Goal: Go to known website: Access a specific website the user already knows

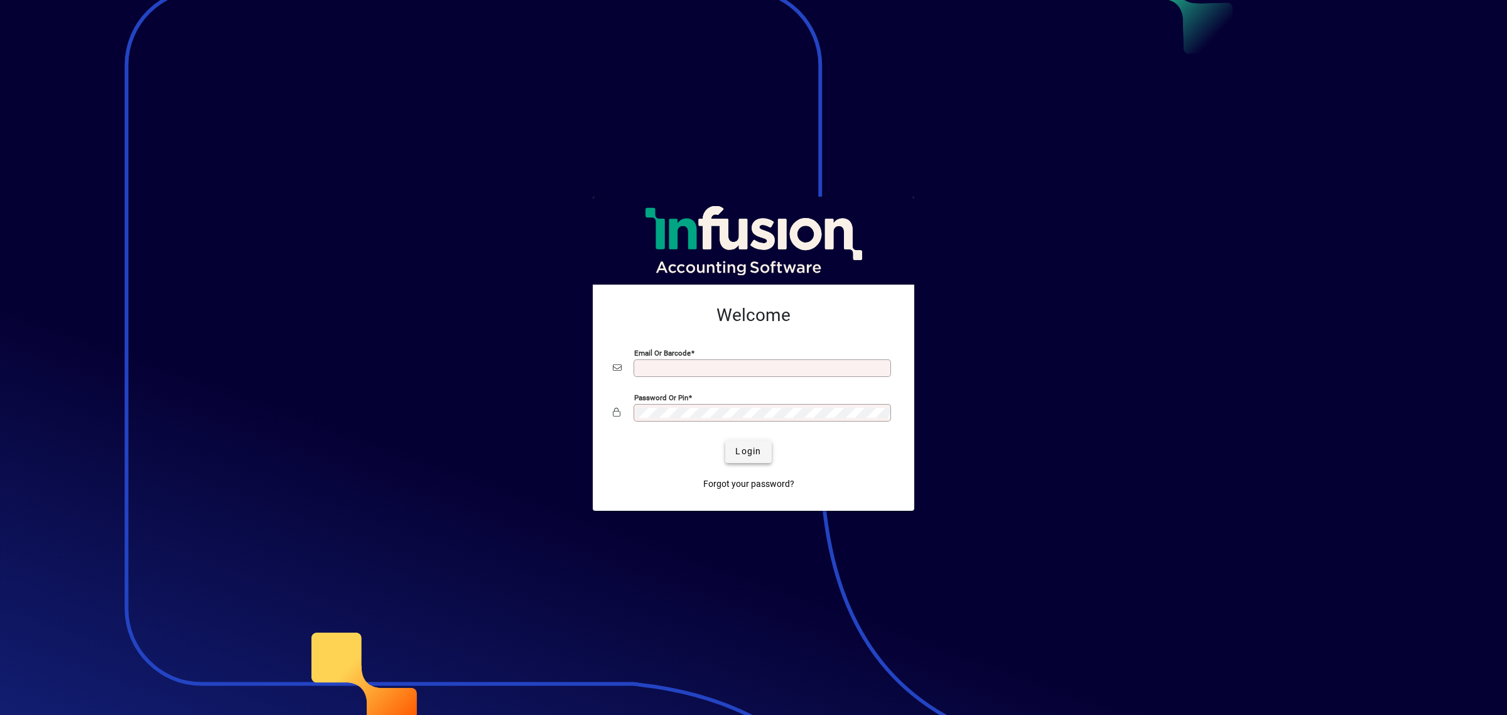
type input "**********"
click at [762, 458] on span "submit" at bounding box center [748, 451] width 46 height 30
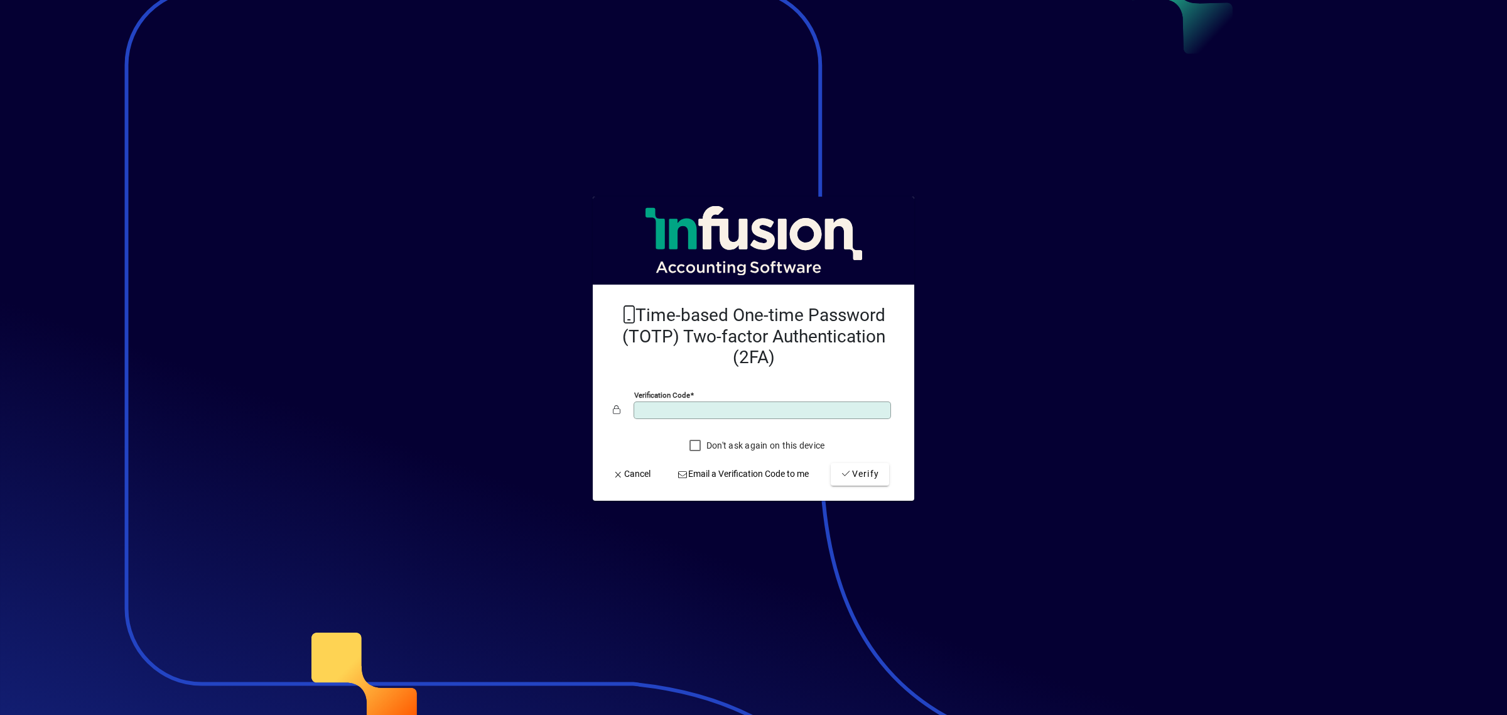
type input "******"
click at [831, 463] on button "Verify" at bounding box center [860, 474] width 58 height 23
